Goal: Navigation & Orientation: Find specific page/section

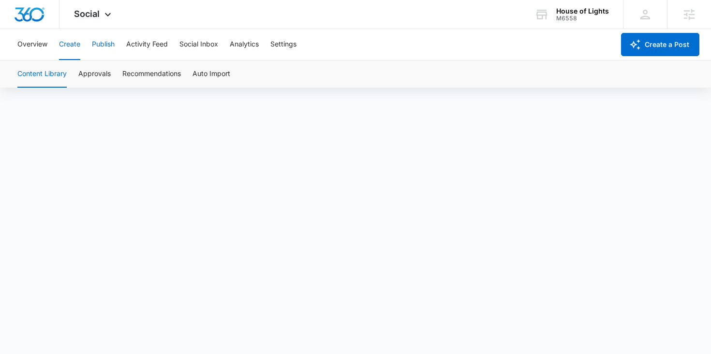
click at [107, 48] on button "Publish" at bounding box center [103, 44] width 23 height 31
click at [77, 12] on span "Social" at bounding box center [87, 14] width 26 height 10
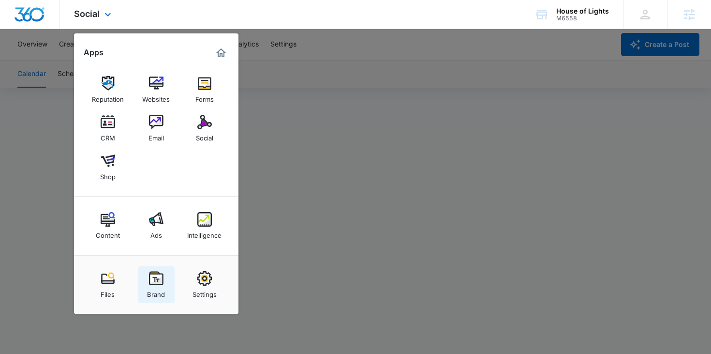
click at [155, 292] on div "Brand" at bounding box center [156, 291] width 18 height 13
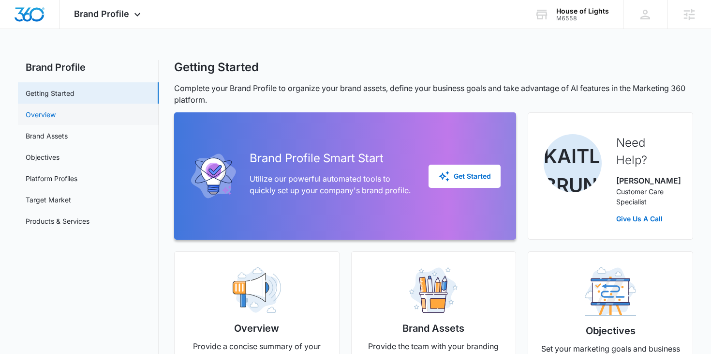
click at [56, 109] on link "Overview" at bounding box center [41, 114] width 30 height 10
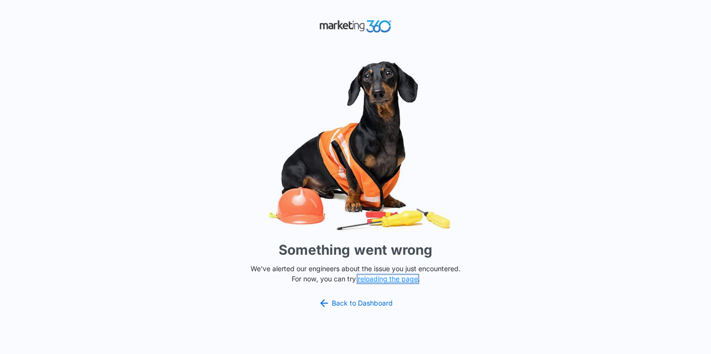
click at [370, 277] on button "reloading the page" at bounding box center [388, 279] width 60 height 8
click at [389, 281] on button "reloading the page" at bounding box center [388, 279] width 60 height 8
click at [393, 282] on button "reloading the page" at bounding box center [388, 279] width 60 height 8
click at [371, 302] on link "Back to Dashboard" at bounding box center [355, 303] width 75 height 12
click at [395, 276] on button "reloading the page" at bounding box center [388, 279] width 60 height 8
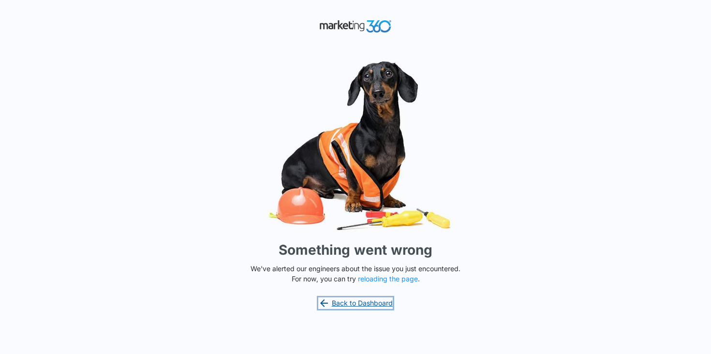
click at [333, 303] on link "Back to Dashboard" at bounding box center [355, 303] width 75 height 12
click at [382, 278] on button "reloading the page" at bounding box center [388, 279] width 60 height 8
click at [353, 300] on link "Back to Dashboard" at bounding box center [355, 303] width 75 height 12
